Goal: Navigation & Orientation: Understand site structure

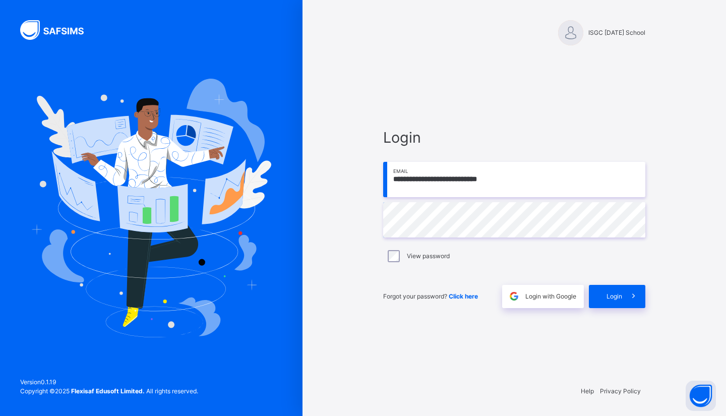
click at [617, 296] on span "Login" at bounding box center [614, 296] width 16 height 9
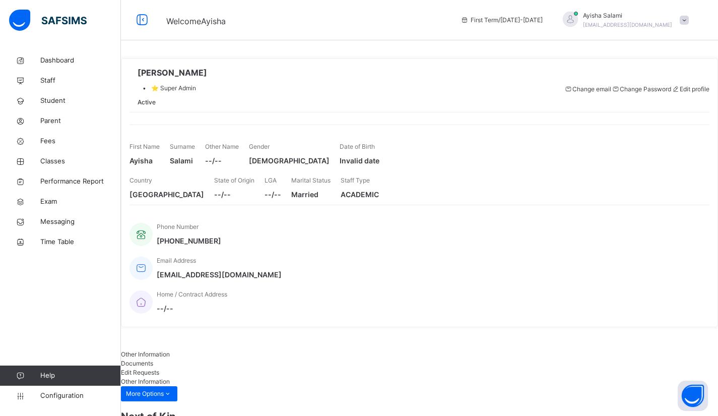
click at [51, 83] on span "Staff" at bounding box center [80, 81] width 81 height 10
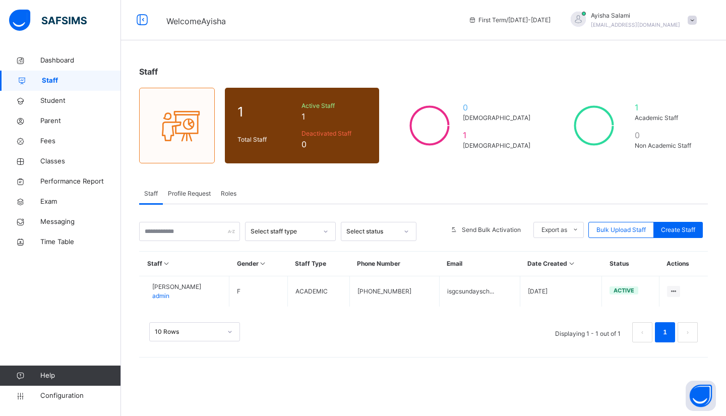
click at [57, 117] on span "Parent" at bounding box center [80, 121] width 81 height 10
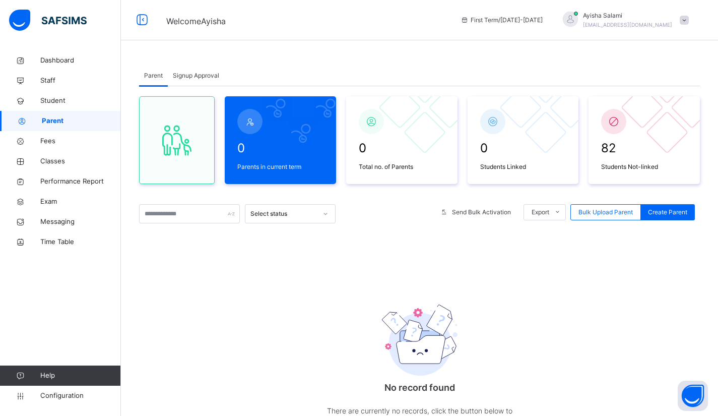
click at [53, 160] on span "Classes" at bounding box center [80, 161] width 81 height 10
